Goal: Information Seeking & Learning: Learn about a topic

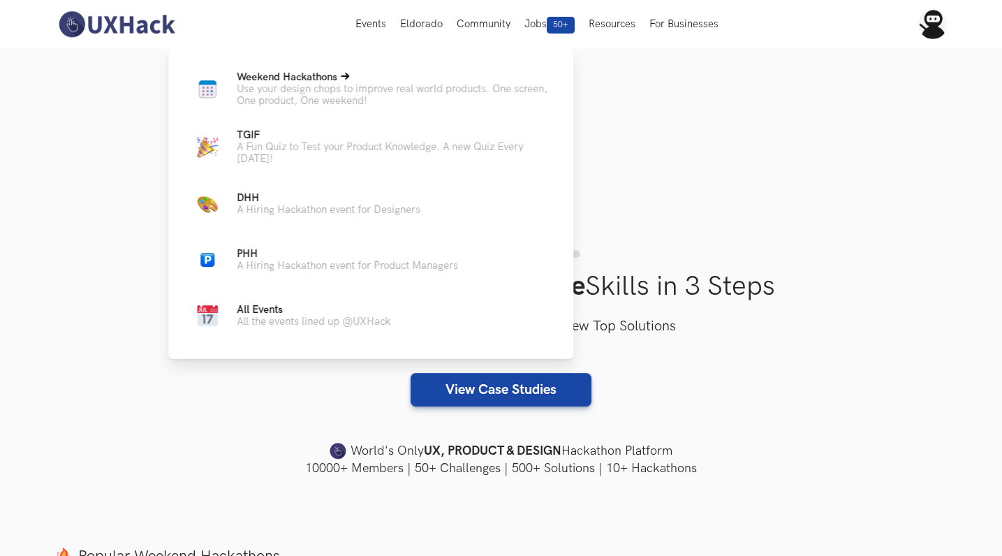
click at [296, 82] on span "Weekend Hackathons Live" at bounding box center [287, 77] width 101 height 12
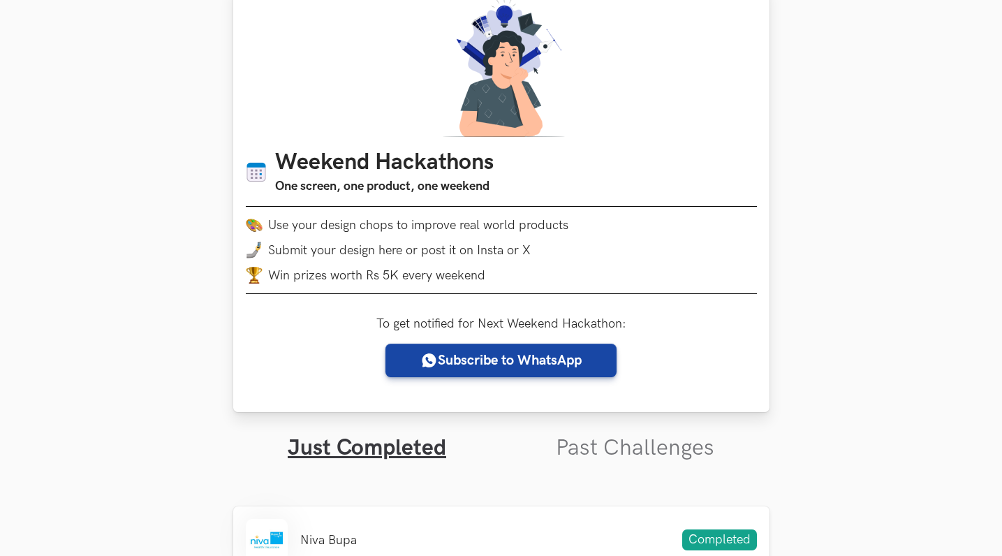
scroll to position [192, 0]
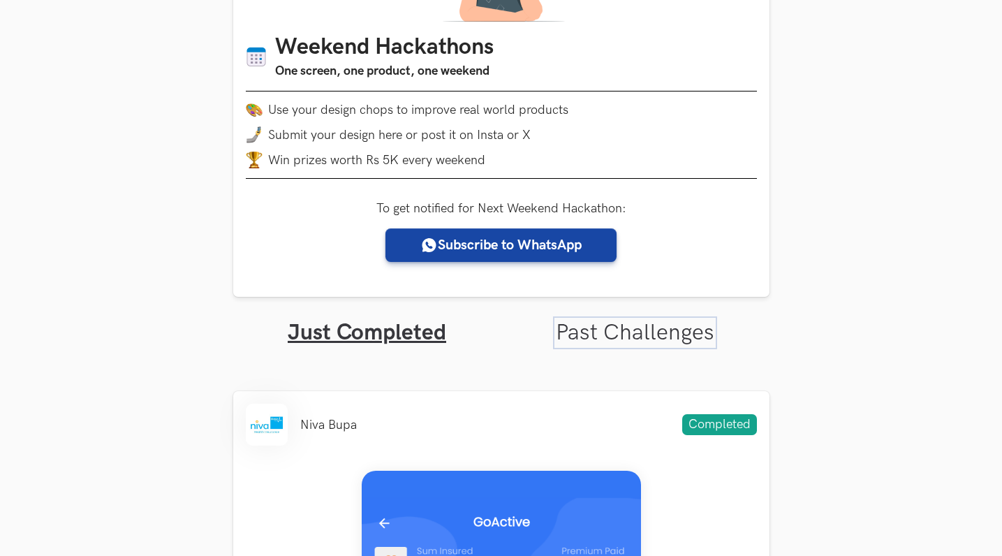
click at [583, 327] on link "Past Challenges" at bounding box center [635, 332] width 158 height 27
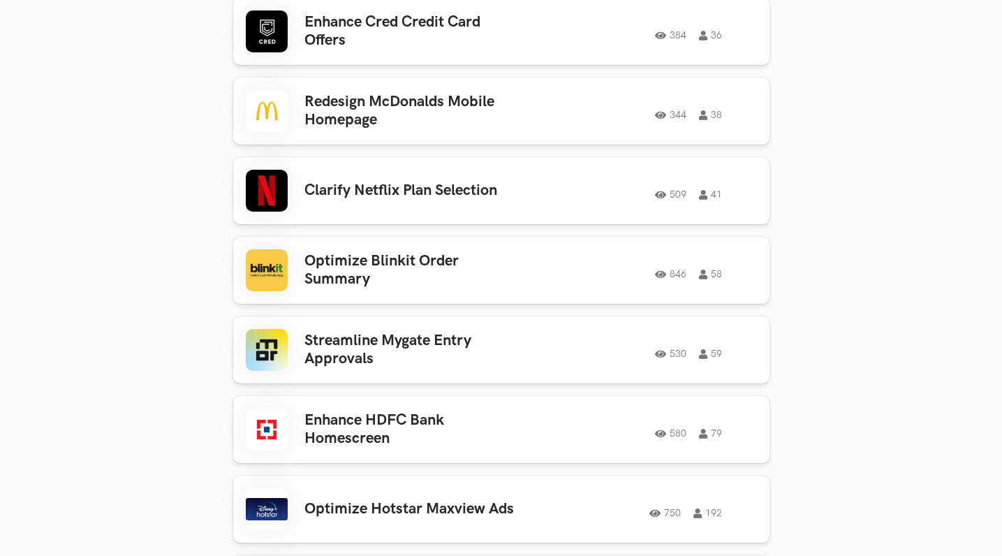
scroll to position [4495, 0]
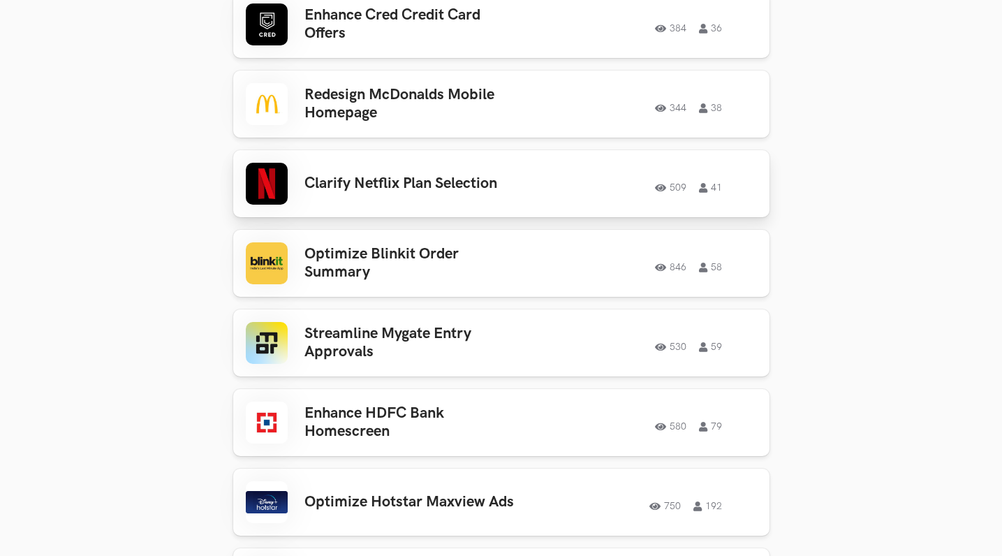
click at [425, 174] on h3 "Clarify Netflix Plan Selection" at bounding box center [413, 183] width 218 height 18
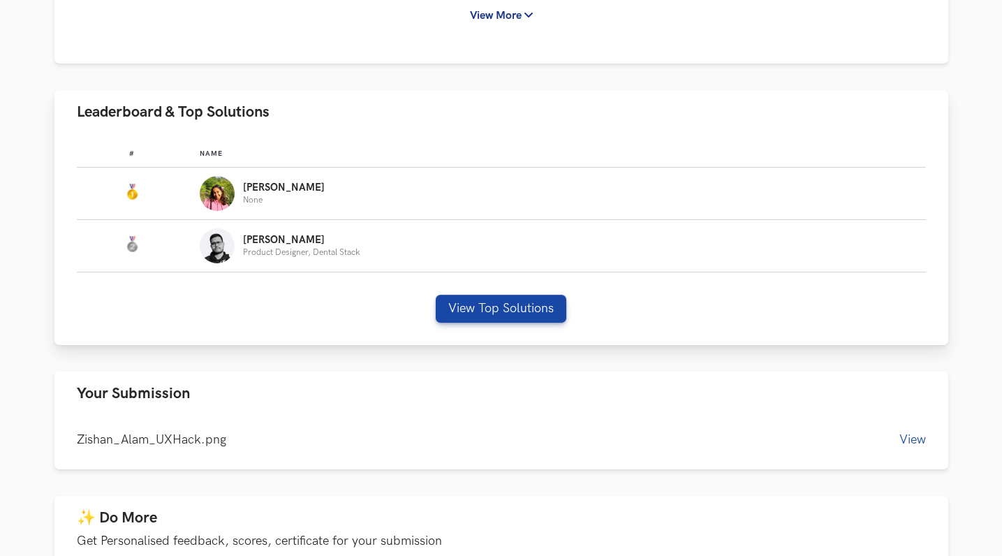
scroll to position [387, 0]
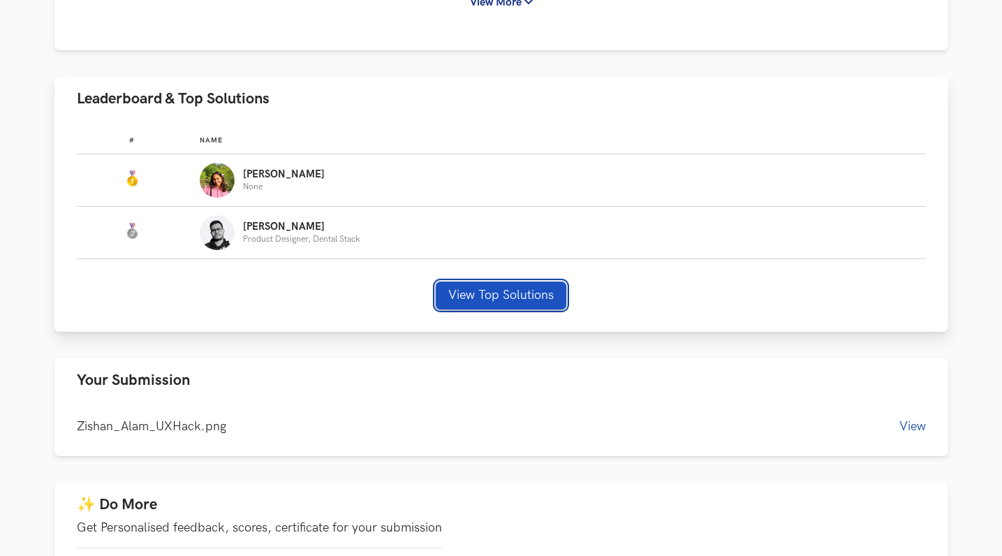
click at [493, 296] on button "View Top Solutions" at bounding box center [501, 295] width 131 height 28
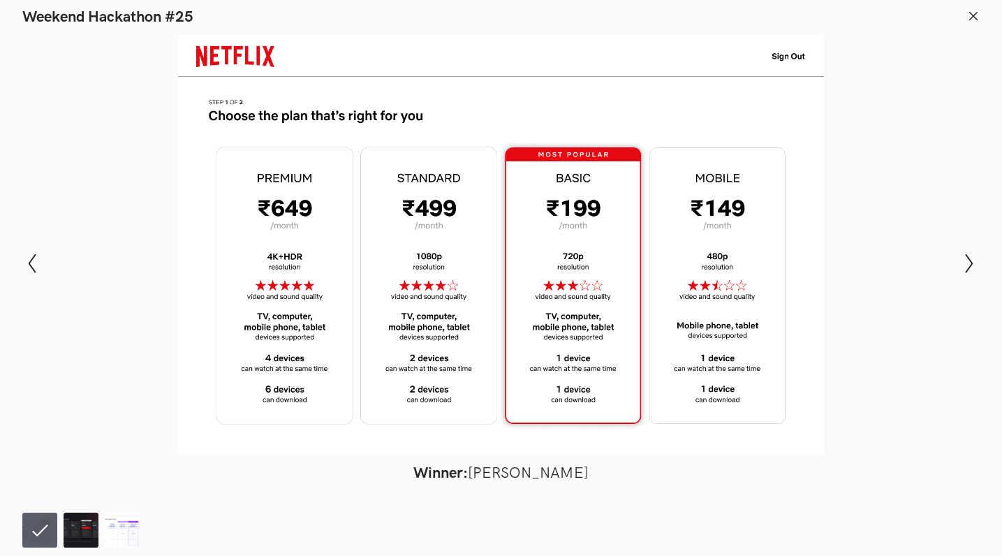
scroll to position [722, 0]
click at [967, 278] on button "Show next slide" at bounding box center [969, 263] width 20 height 40
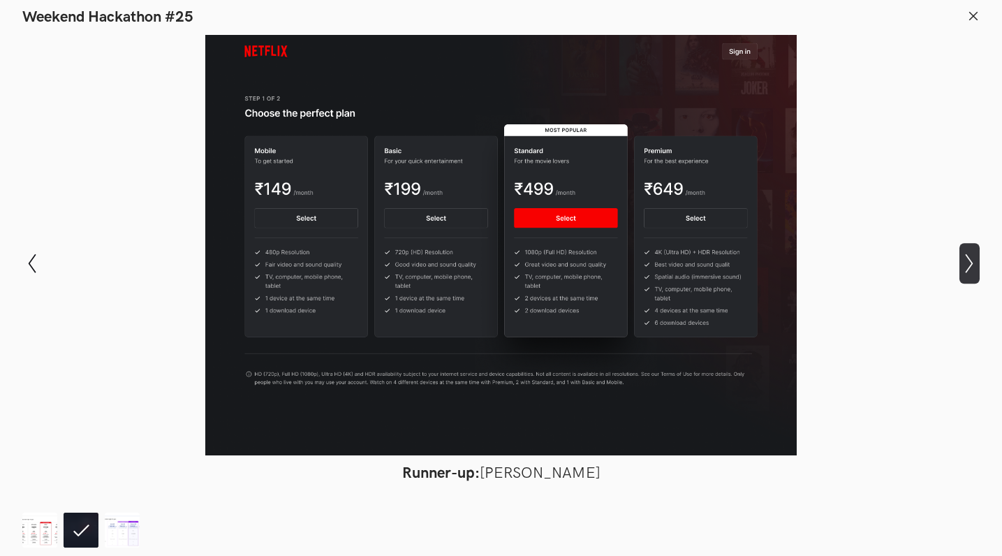
click at [967, 278] on button "Show next slide" at bounding box center [969, 263] width 20 height 40
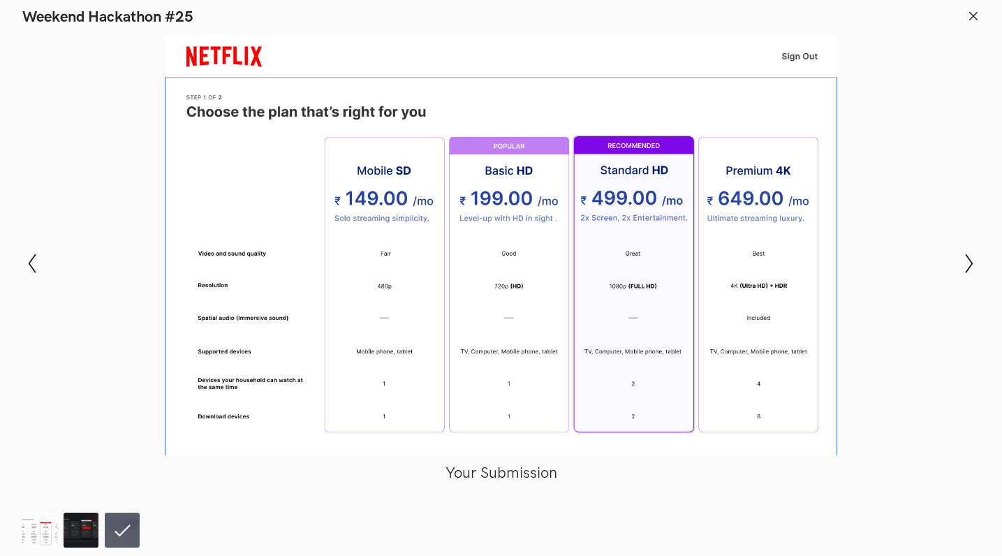
click at [957, 248] on div "Modal Gallery Slideshow Winner: Medha Chakraborti Runner-up: Swarnava Mitra You…" at bounding box center [501, 263] width 1002 height 473
click at [978, 264] on icon "Show next slide" at bounding box center [969, 263] width 20 height 20
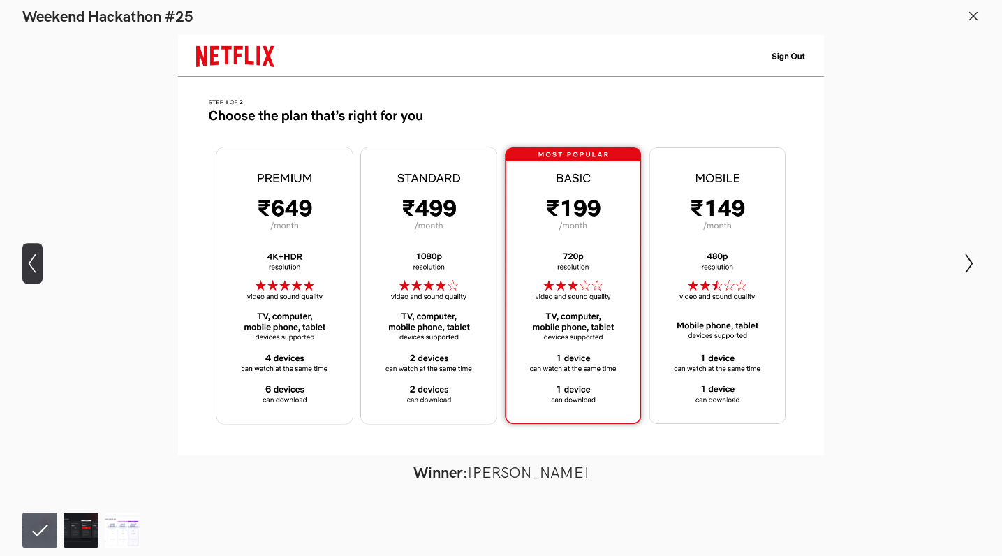
click at [34, 277] on button "Show previous slide" at bounding box center [32, 263] width 20 height 40
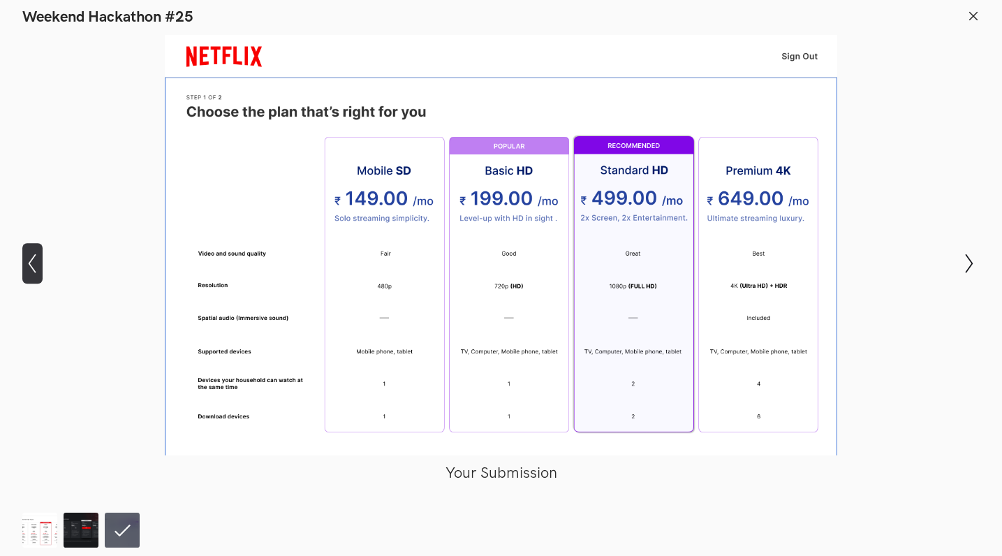
click at [27, 263] on icon "Show previous slide" at bounding box center [32, 263] width 20 height 20
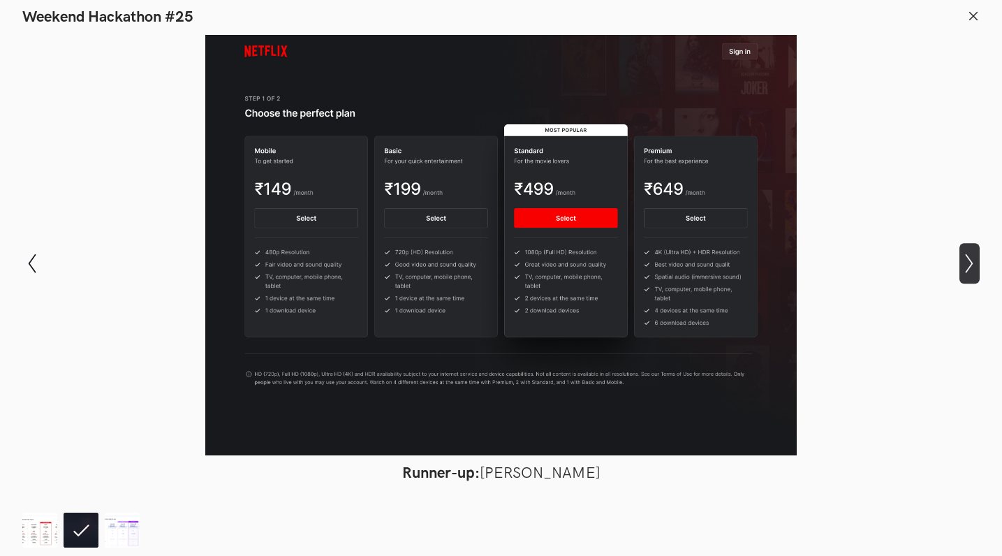
click at [962, 259] on icon "Show next slide" at bounding box center [969, 263] width 20 height 20
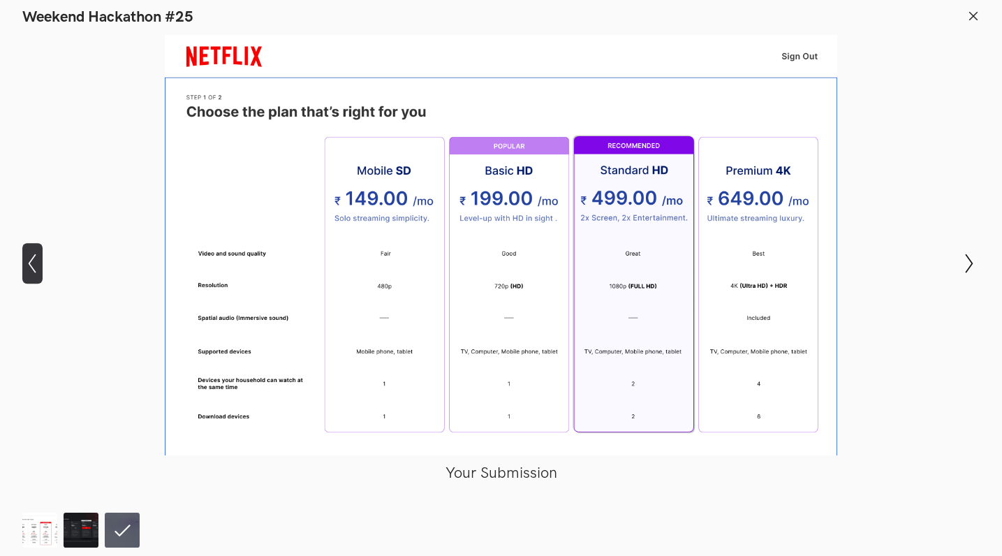
click at [31, 258] on icon at bounding box center [33, 263] width 8 height 20
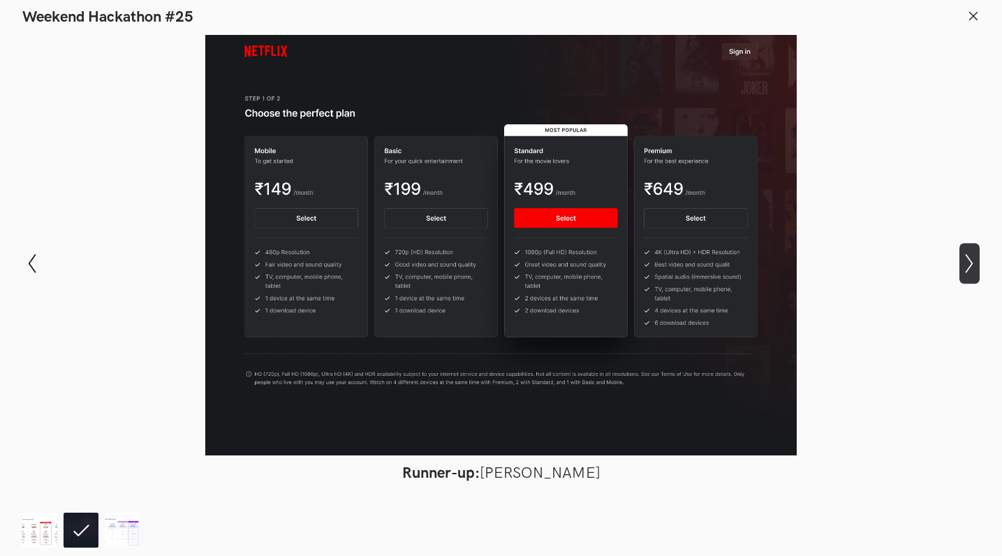
click at [965, 265] on icon "Show next slide" at bounding box center [969, 263] width 20 height 20
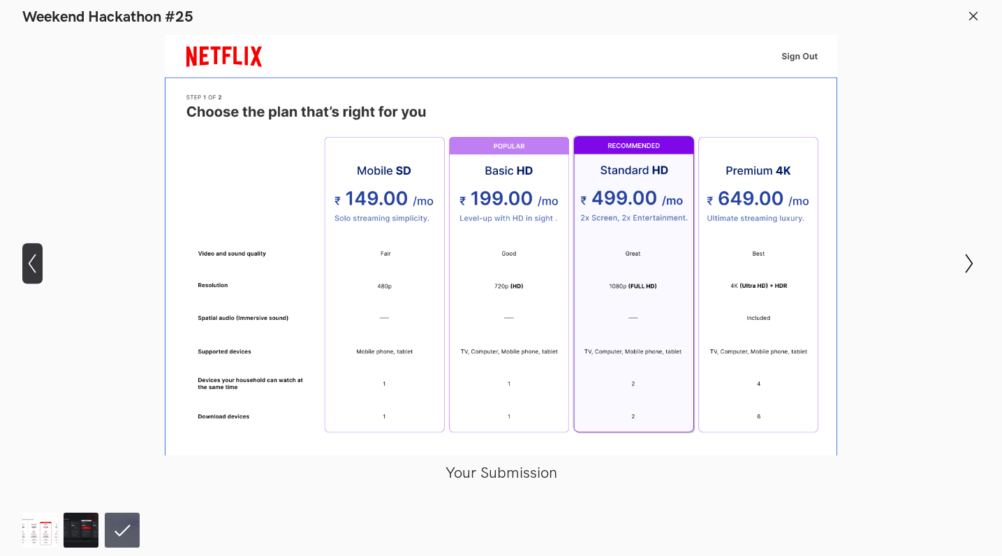
click at [39, 265] on icon "Show previous slide" at bounding box center [32, 263] width 20 height 20
